Goal: Entertainment & Leisure: Browse casually

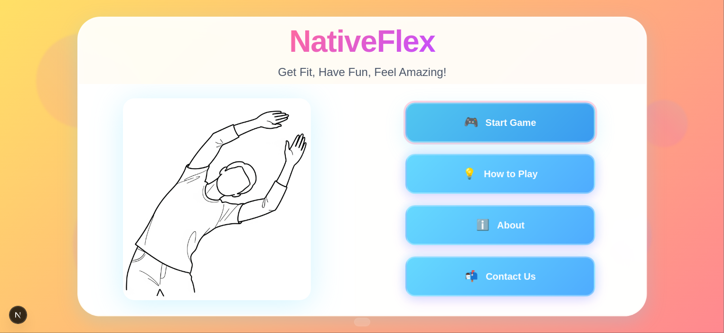
click at [473, 132] on button "🎮 Start Game" at bounding box center [500, 123] width 190 height 40
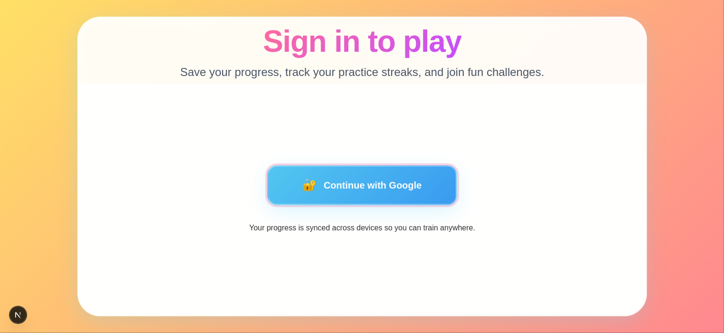
click at [416, 180] on button "🔐 Continue with Google" at bounding box center [362, 185] width 190 height 40
click at [361, 187] on button "🔐 Continue with Google" at bounding box center [362, 185] width 190 height 40
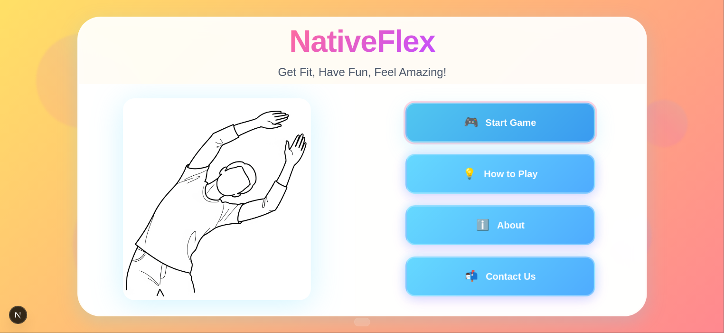
click at [517, 122] on button "🎮 Start Game" at bounding box center [500, 123] width 190 height 40
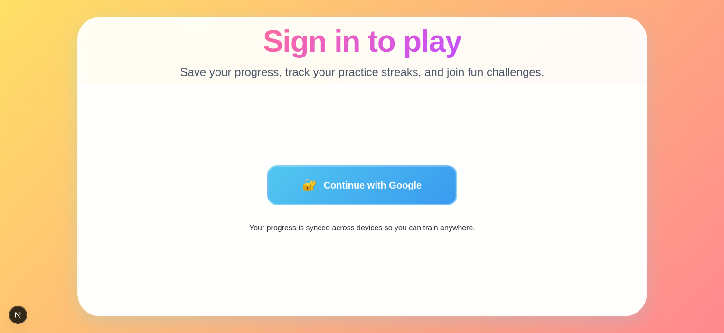
click at [365, 178] on button "🔐 Continue with Google" at bounding box center [362, 185] width 190 height 40
